Goal: Contribute content

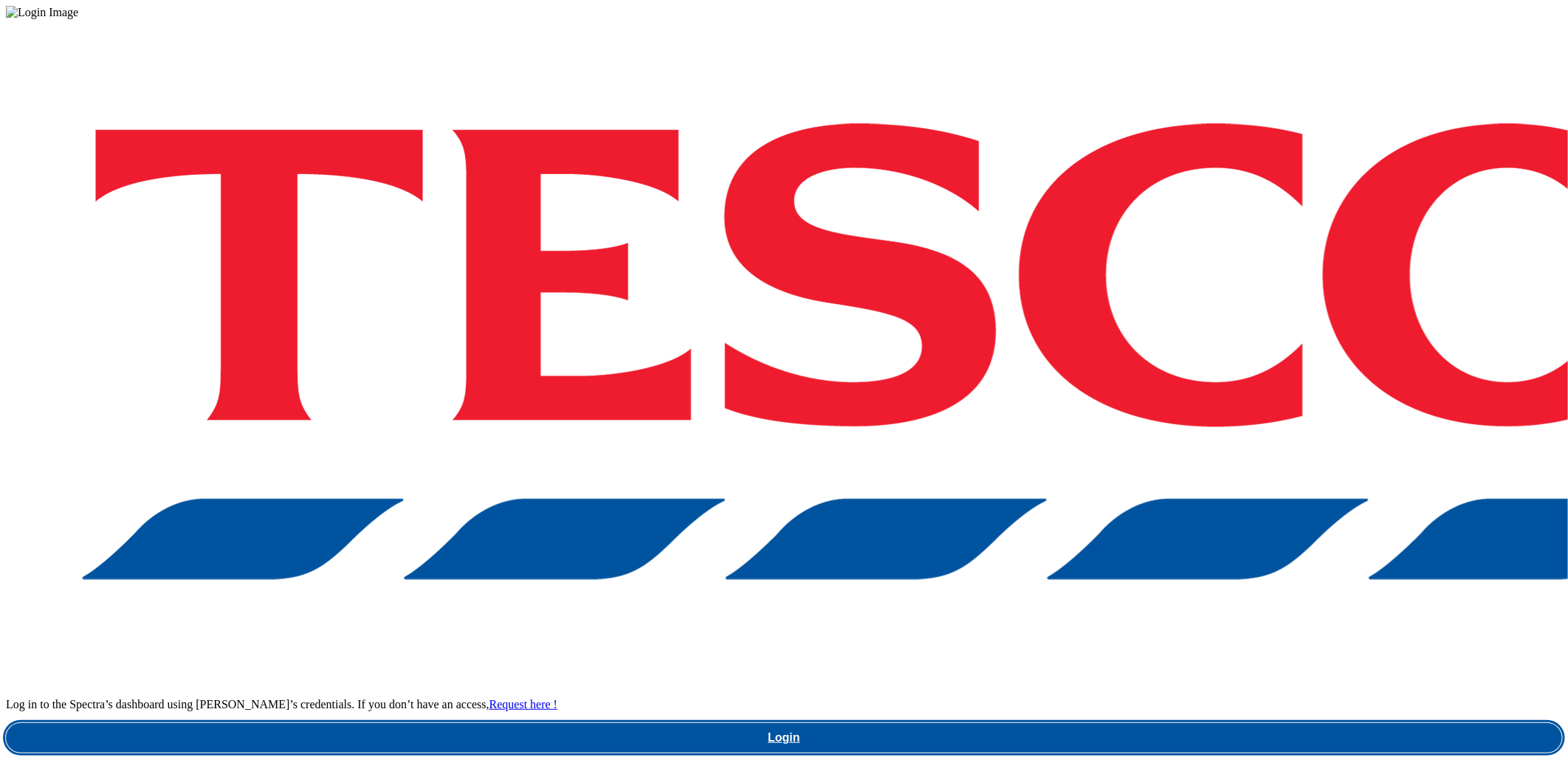
click at [1159, 723] on link "Login" at bounding box center [783, 737] width 1556 height 30
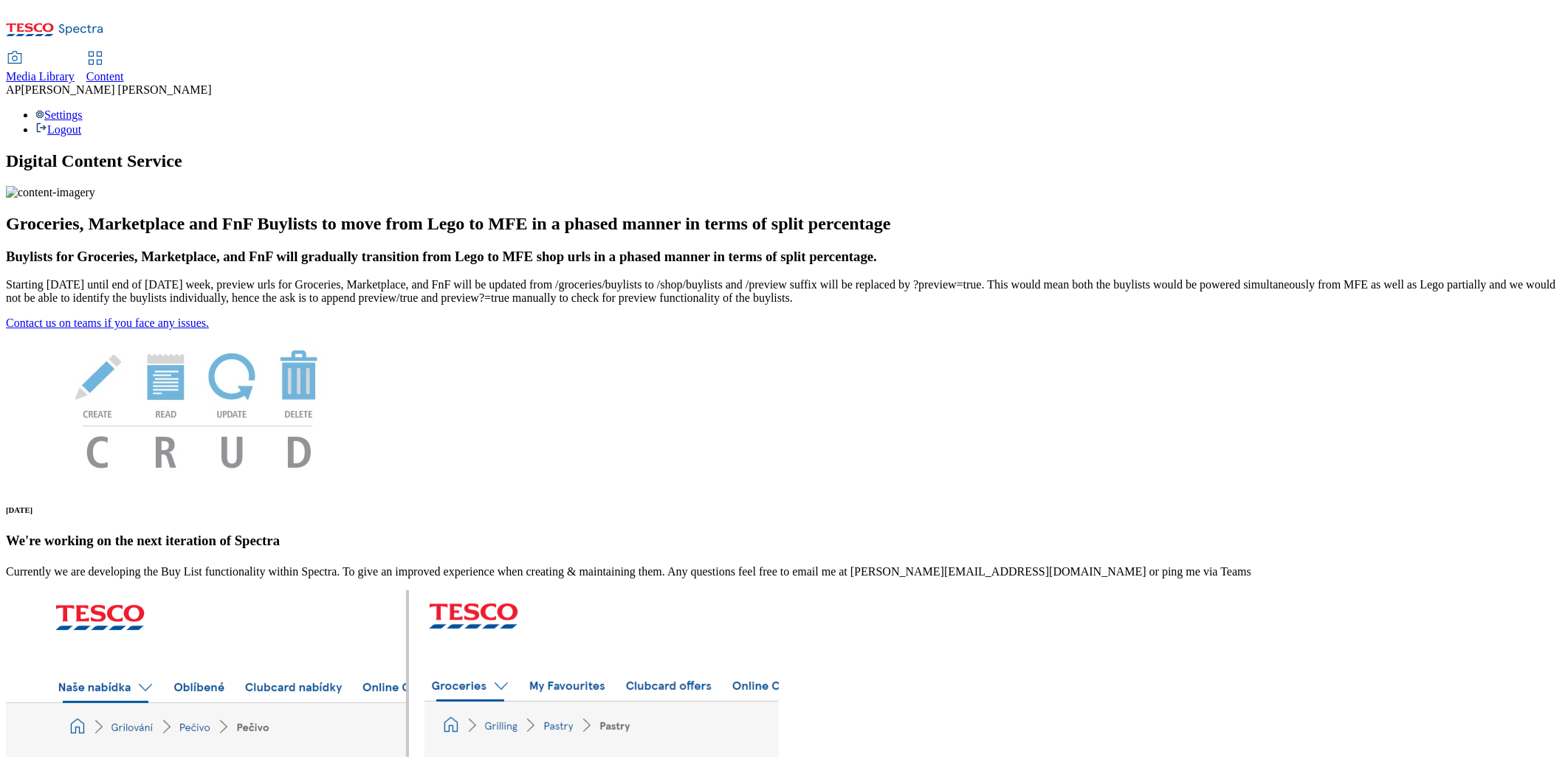
click at [74, 70] on span "Media Library" at bounding box center [40, 76] width 69 height 12
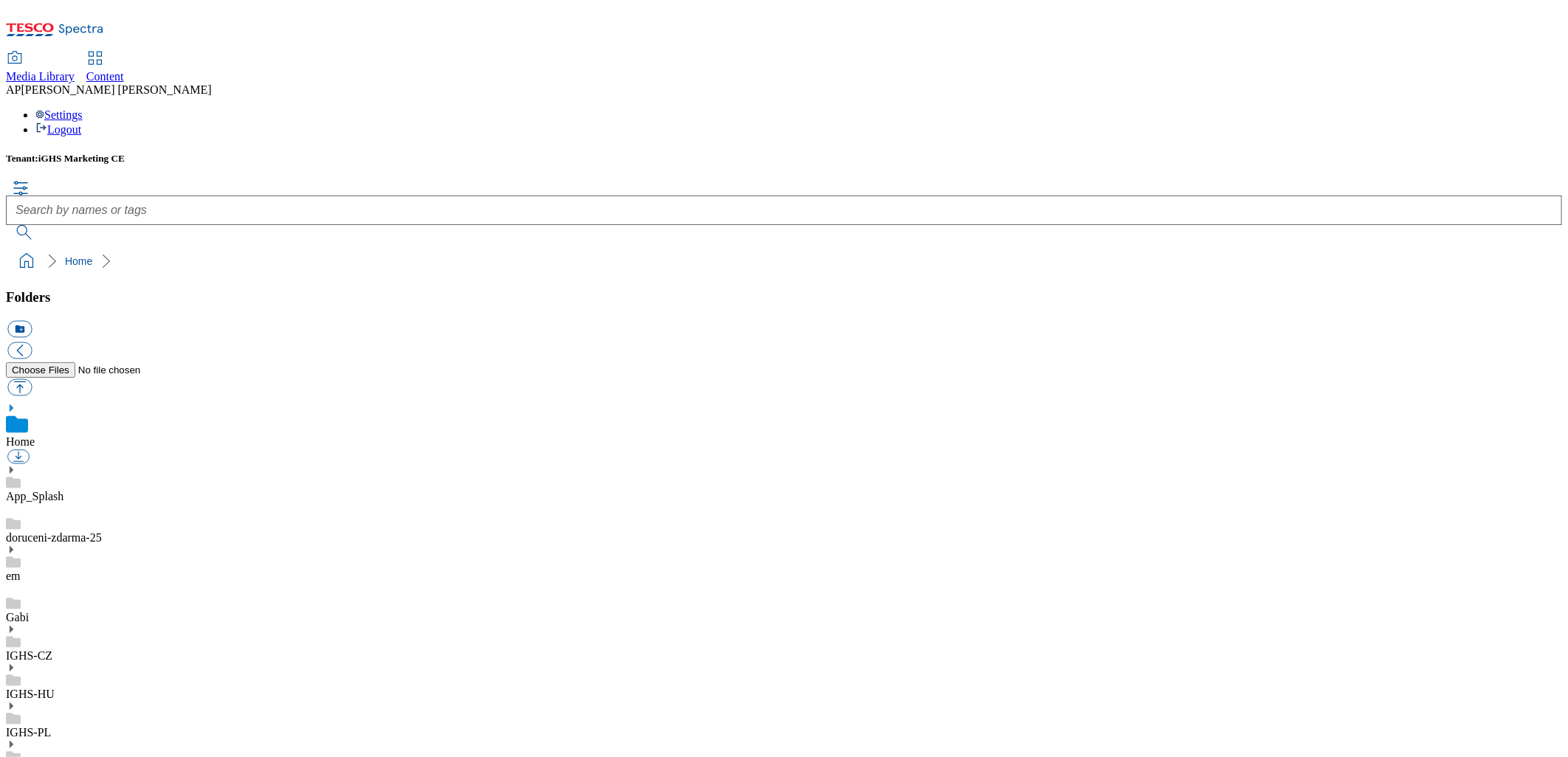
click at [16, 739] on icon at bounding box center [10, 744] width 10 height 10
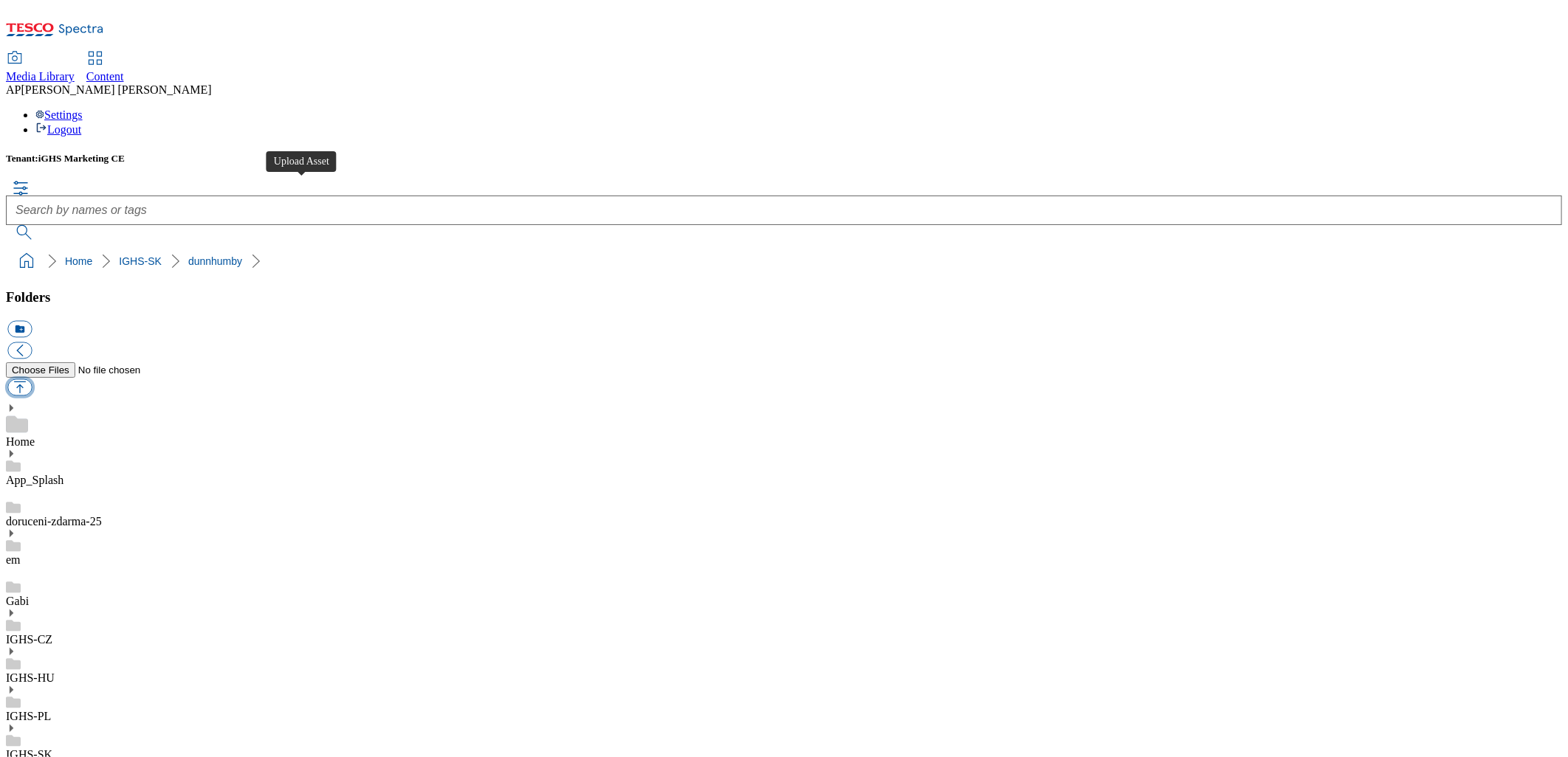
click at [31, 379] on button "button" at bounding box center [20, 388] width 25 height 17
type input "C:\fakepath\FSI_Margot_1_SK.jpg"
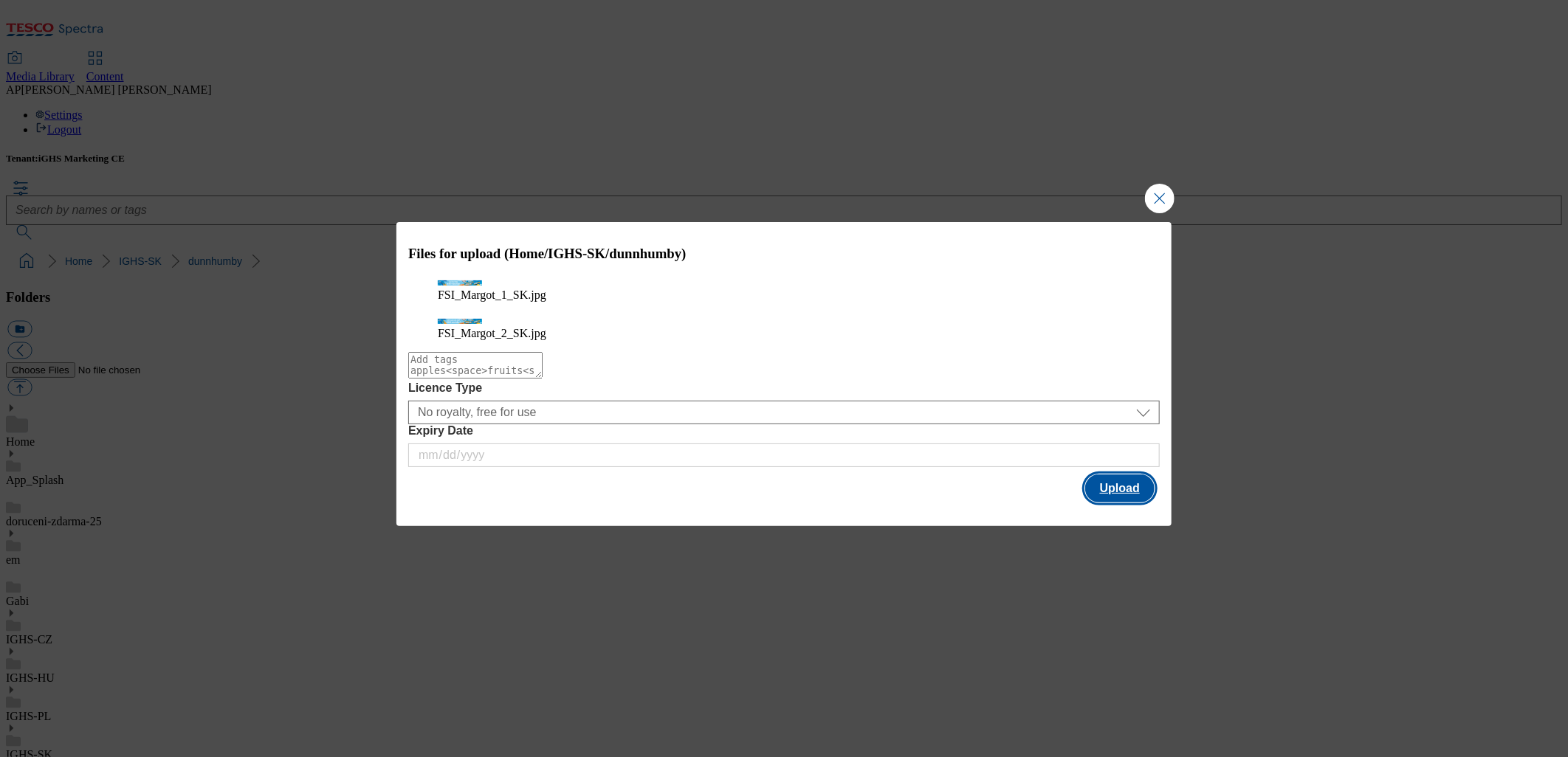
click at [1125, 484] on button "Upload" at bounding box center [1119, 488] width 70 height 28
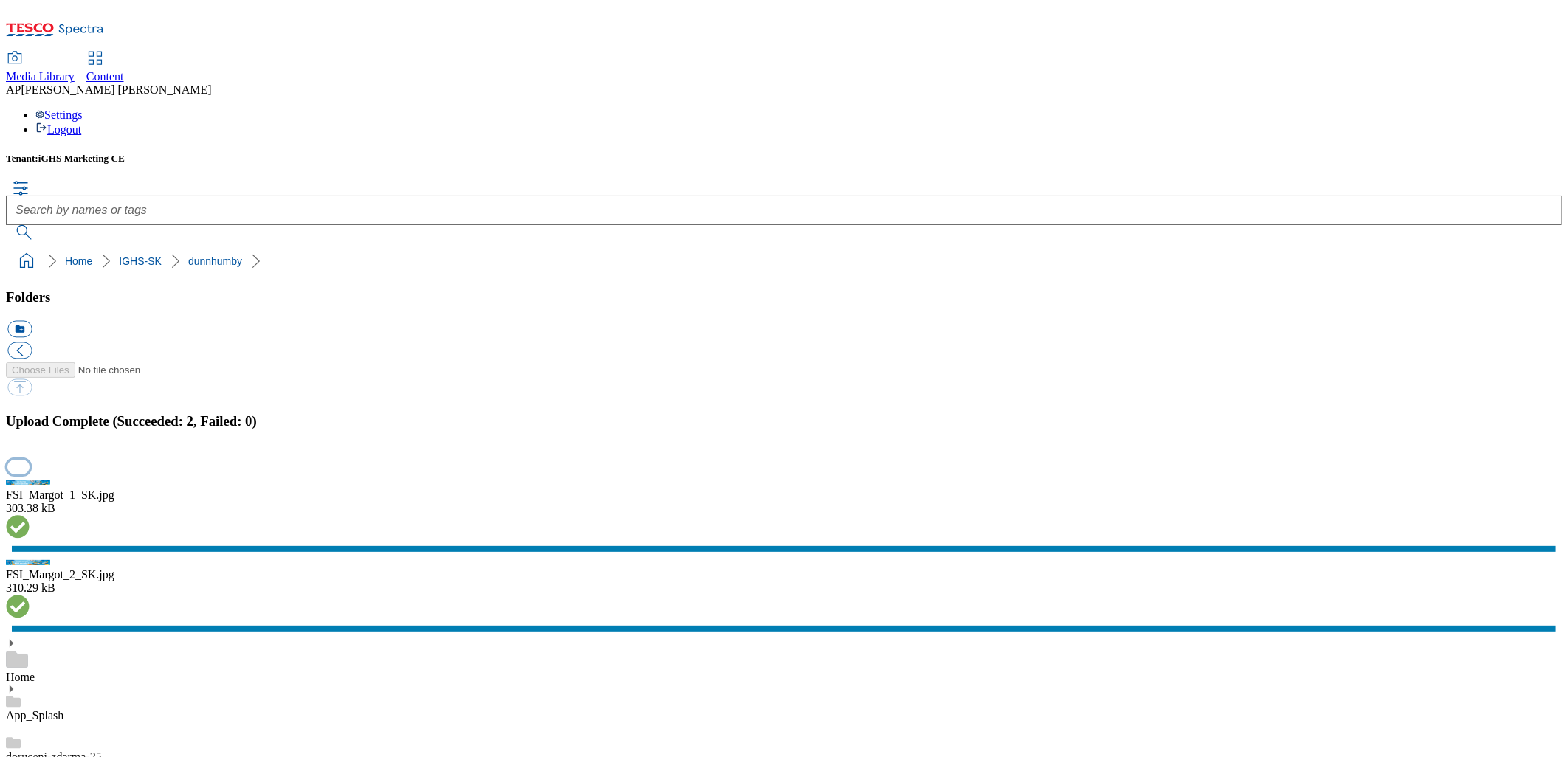
click at [30, 461] on button "button" at bounding box center [18, 468] width 22 height 14
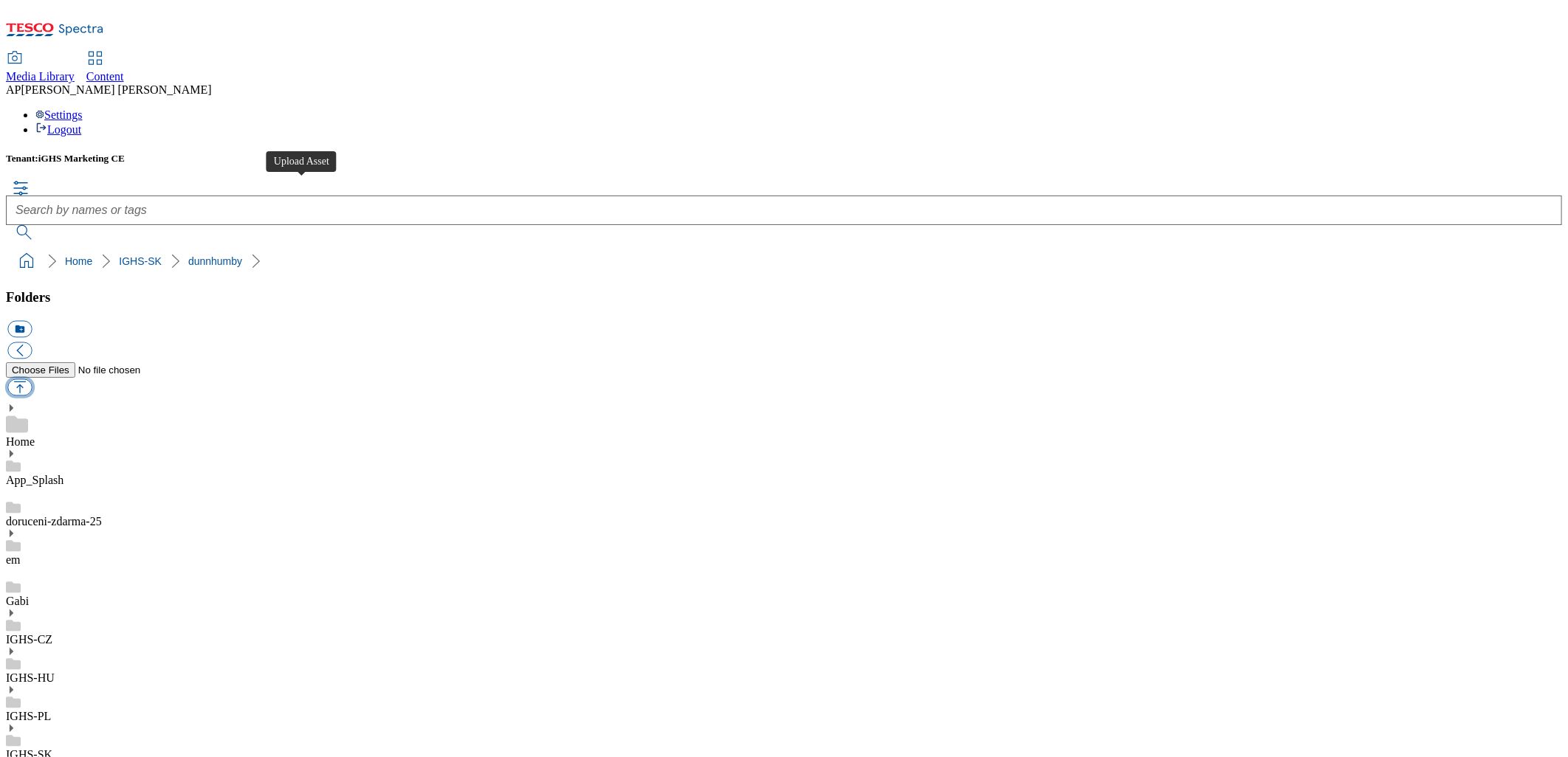
click at [31, 379] on button "button" at bounding box center [20, 388] width 25 height 17
type input "C:\fakepath\FSI_Margot_1_EN.jpg"
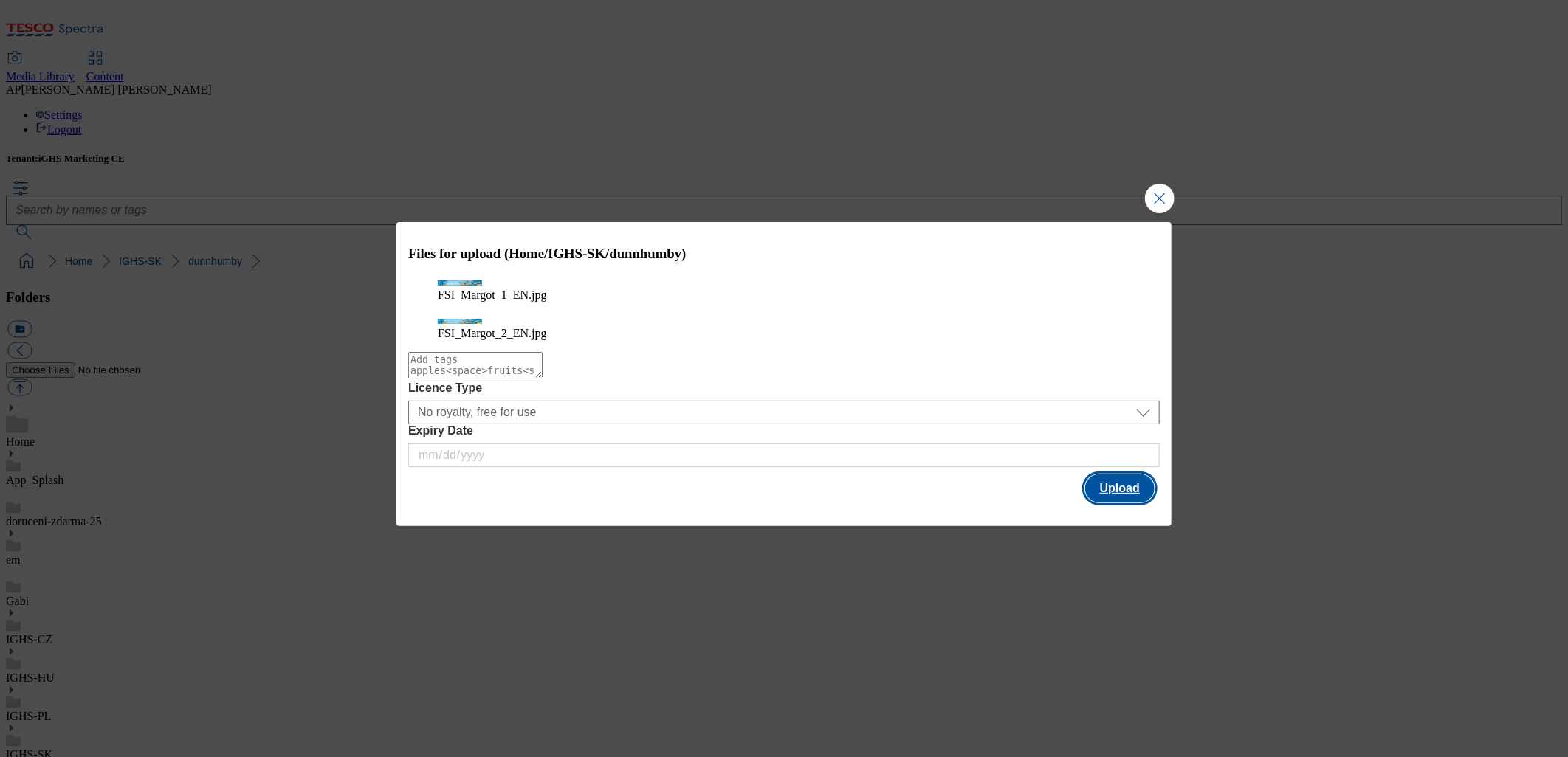
click at [1114, 491] on button "Upload" at bounding box center [1119, 488] width 70 height 28
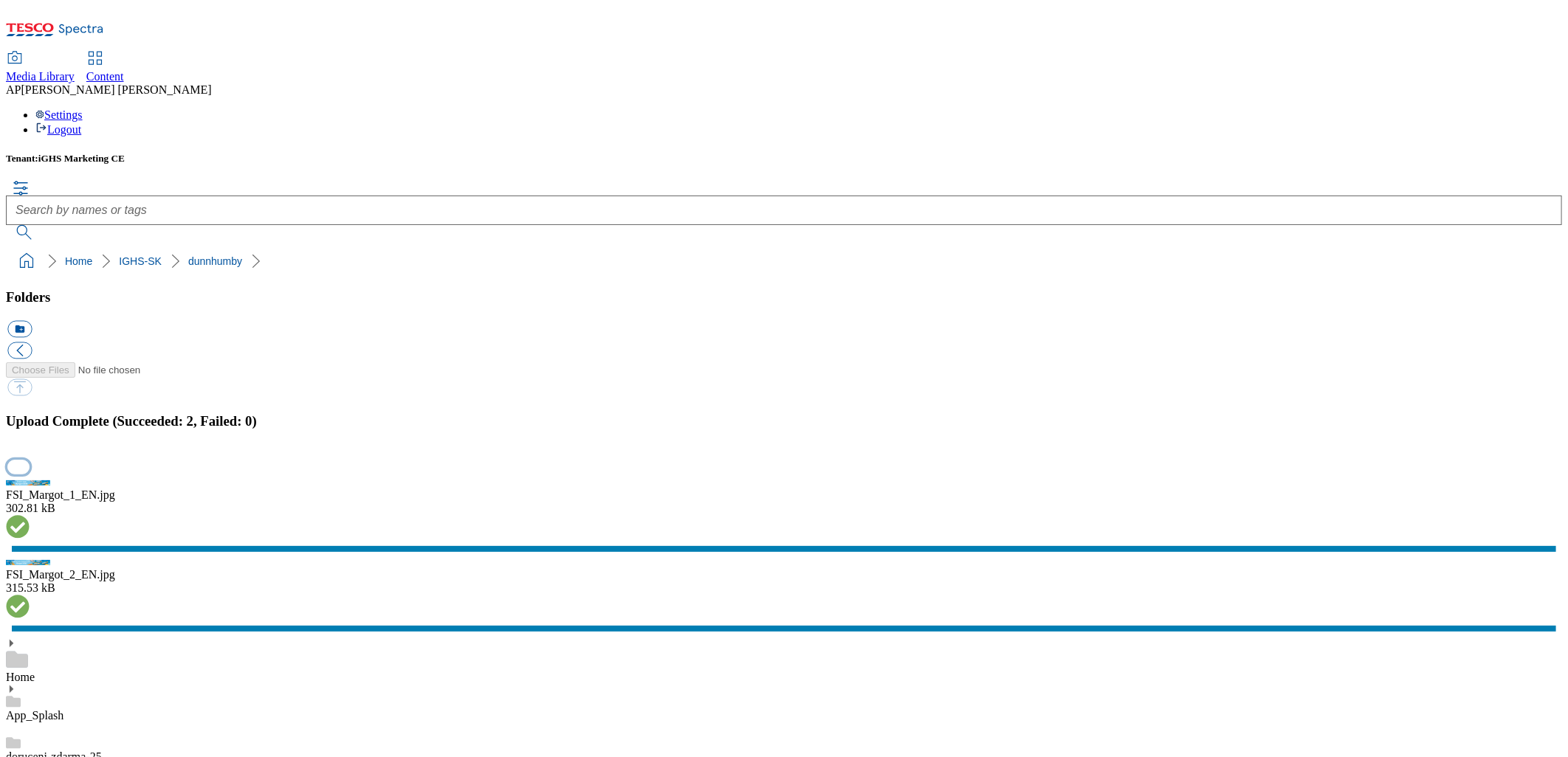
click at [30, 461] on button "button" at bounding box center [18, 468] width 22 height 14
